Goal: Task Accomplishment & Management: Complete application form

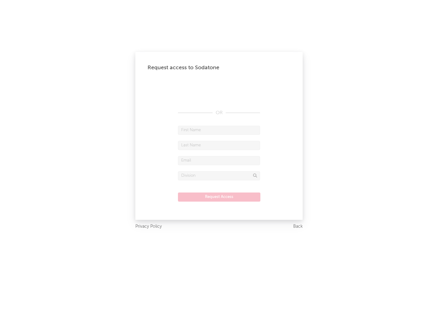
click at [219, 130] on input "text" at bounding box center [219, 130] width 82 height 9
type input "[PERSON_NAME]"
click at [219, 145] on input "text" at bounding box center [219, 145] width 82 height 9
type input "[PERSON_NAME]"
click at [219, 160] on input "text" at bounding box center [219, 160] width 82 height 9
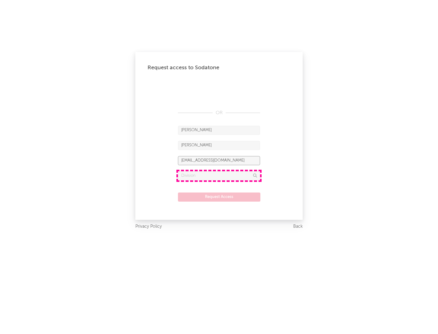
type input "[EMAIL_ADDRESS][DOMAIN_NAME]"
click at [219, 176] on input "text" at bounding box center [219, 175] width 82 height 9
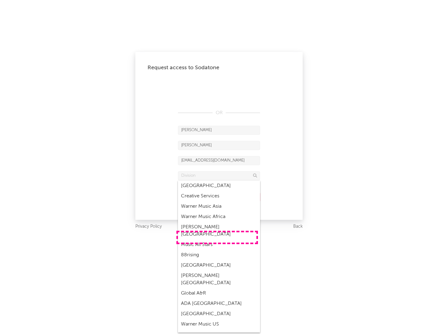
click at [217, 240] on div "Music All Stars" at bounding box center [219, 245] width 82 height 10
type input "Music All Stars"
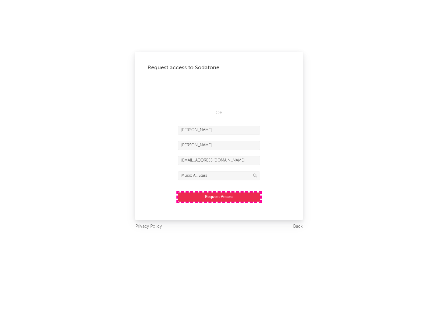
click at [219, 197] on button "Request Access" at bounding box center [219, 197] width 82 height 9
